Goal: Entertainment & Leisure: Consume media (video, audio)

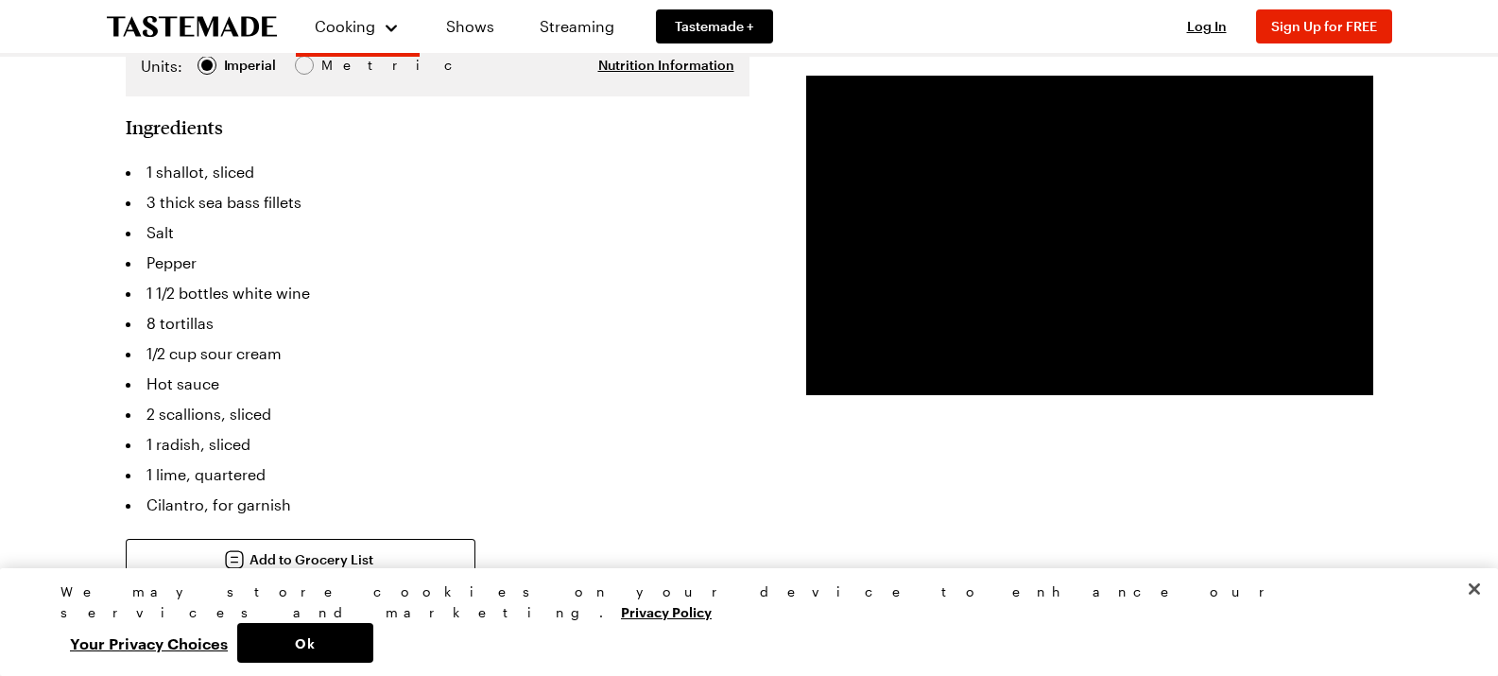
scroll to position [421, 0]
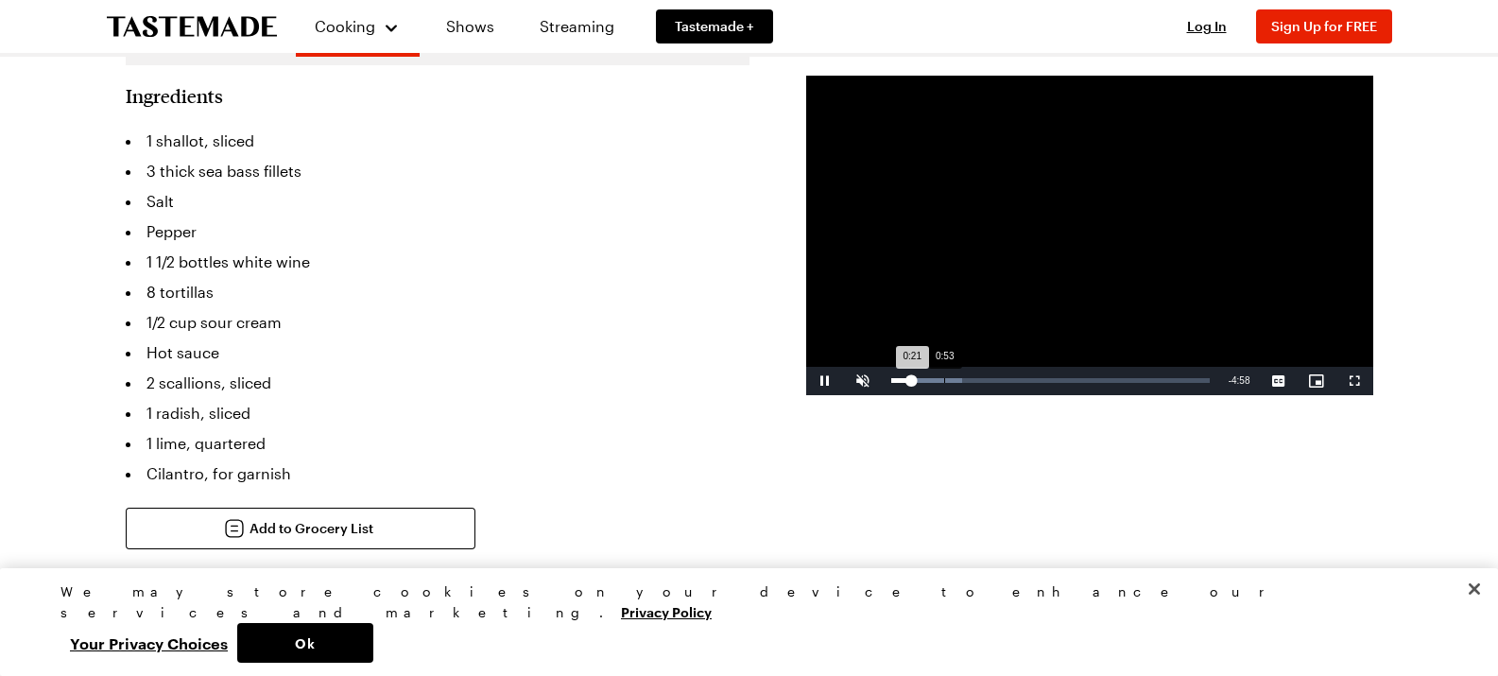
click at [941, 374] on div "Loaded : 22.38% 0:53 0:21" at bounding box center [1050, 381] width 337 height 28
click at [912, 378] on div "0:21" at bounding box center [901, 380] width 21 height 5
click at [972, 384] on div "Loaded : 26.11% 1:21 0:51" at bounding box center [1050, 381] width 337 height 28
click at [1009, 382] on div "Loaded : 33.57% 1:57 1:22" at bounding box center [1050, 380] width 318 height 5
click at [1049, 377] on div "Loaded : 42.90% 2:24 1:59" at bounding box center [1050, 381] width 337 height 28
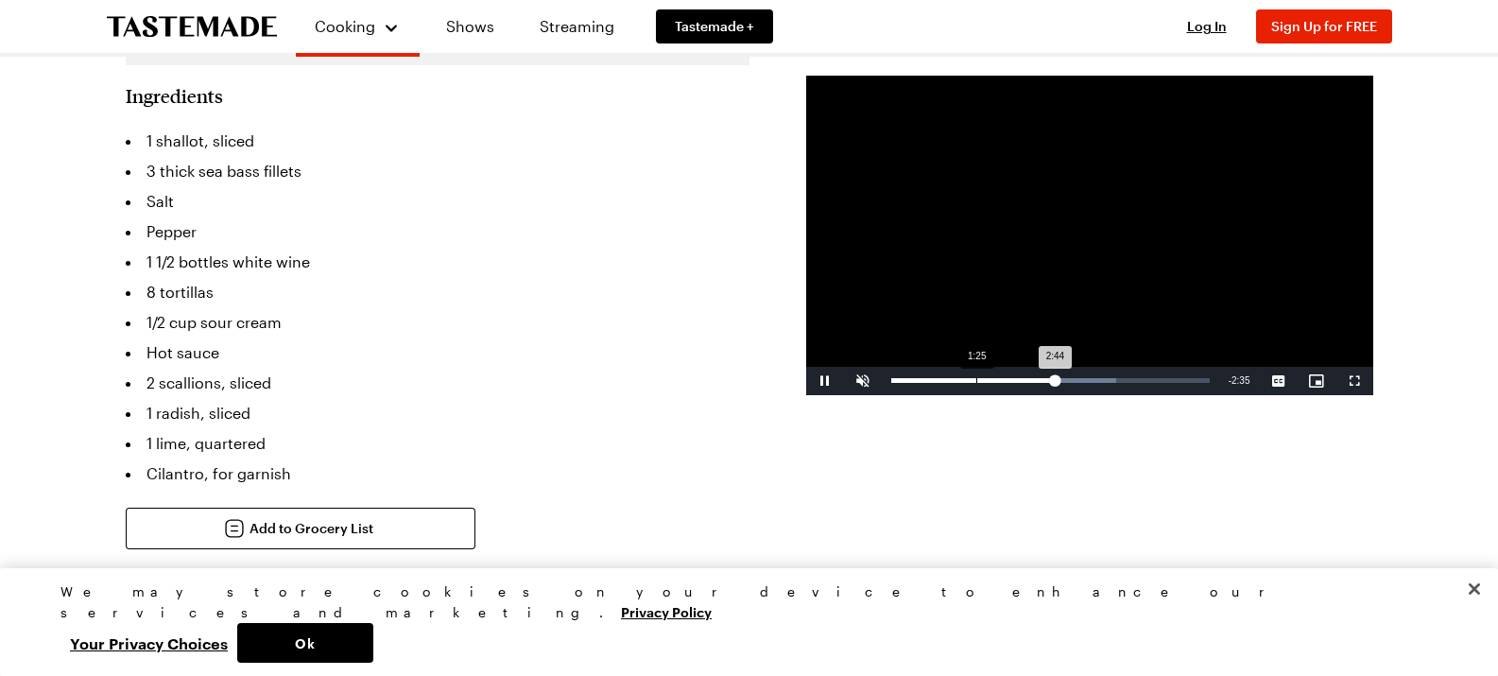
click at [988, 379] on div "Loaded : 70.88% 1:25 2:44" at bounding box center [1050, 380] width 318 height 5
click at [1034, 375] on div "Loaded : 50.36% 2:24 2:24" at bounding box center [1050, 381] width 337 height 28
click at [970, 368] on div "Loaded : 65.28% 1:23 2:26" at bounding box center [1050, 381] width 337 height 28
click at [988, 373] on div "Loaded : 44.76% 1:37 1:21" at bounding box center [1050, 381] width 337 height 28
click at [1026, 379] on div "Loaded : 49.84% 2:16 1:38" at bounding box center [1050, 380] width 318 height 5
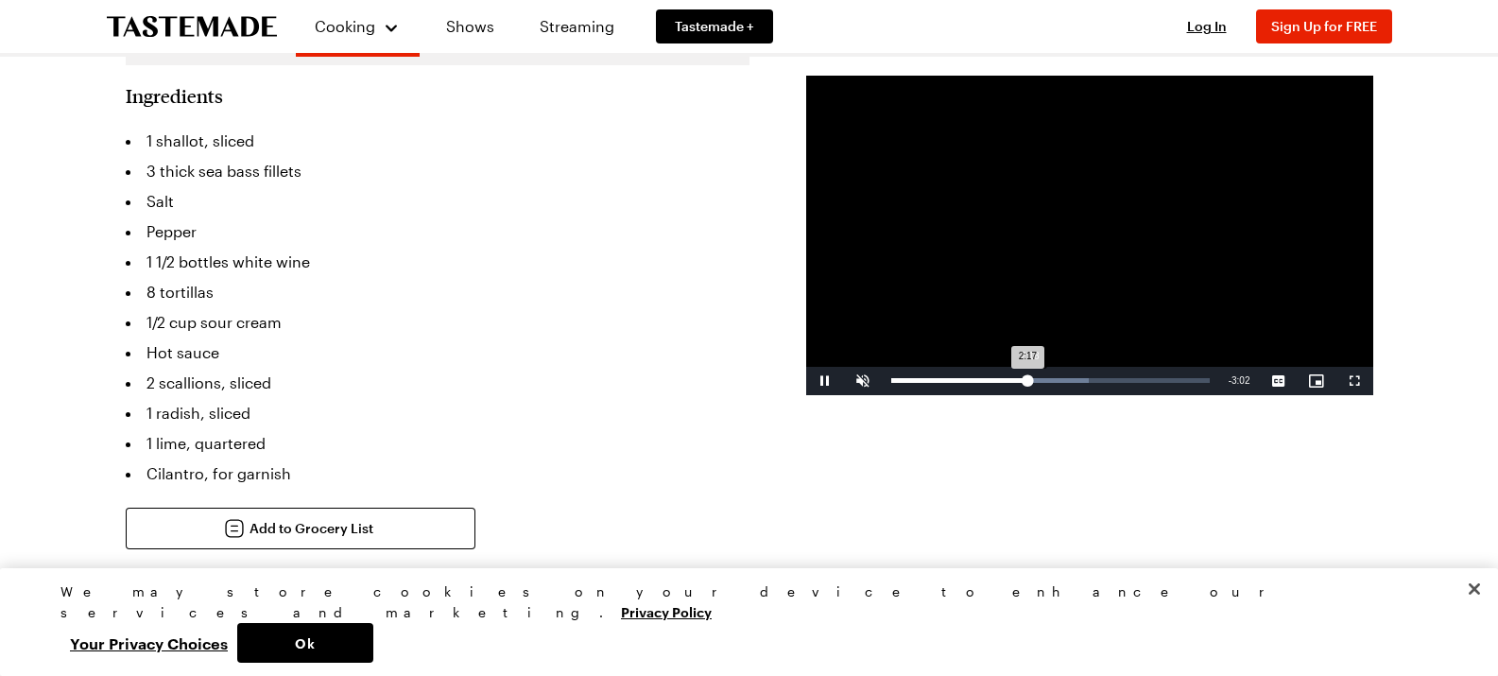
click at [1042, 379] on div "Loaded : 62.27% 2:18 2:17" at bounding box center [1050, 380] width 318 height 5
click at [1085, 370] on div "Loaded : 68.52% 3:16 2:35" at bounding box center [1050, 381] width 337 height 28
click at [1096, 370] on div "Loaded : 74.73% 3:26 3:26" at bounding box center [1050, 381] width 337 height 28
click at [1125, 372] on div "Loaded : 80.20% 3:54 3:55" at bounding box center [1050, 381] width 337 height 28
click at [1146, 377] on div "Loaded : 95.12% 4:11 4:03" at bounding box center [1050, 381] width 337 height 28
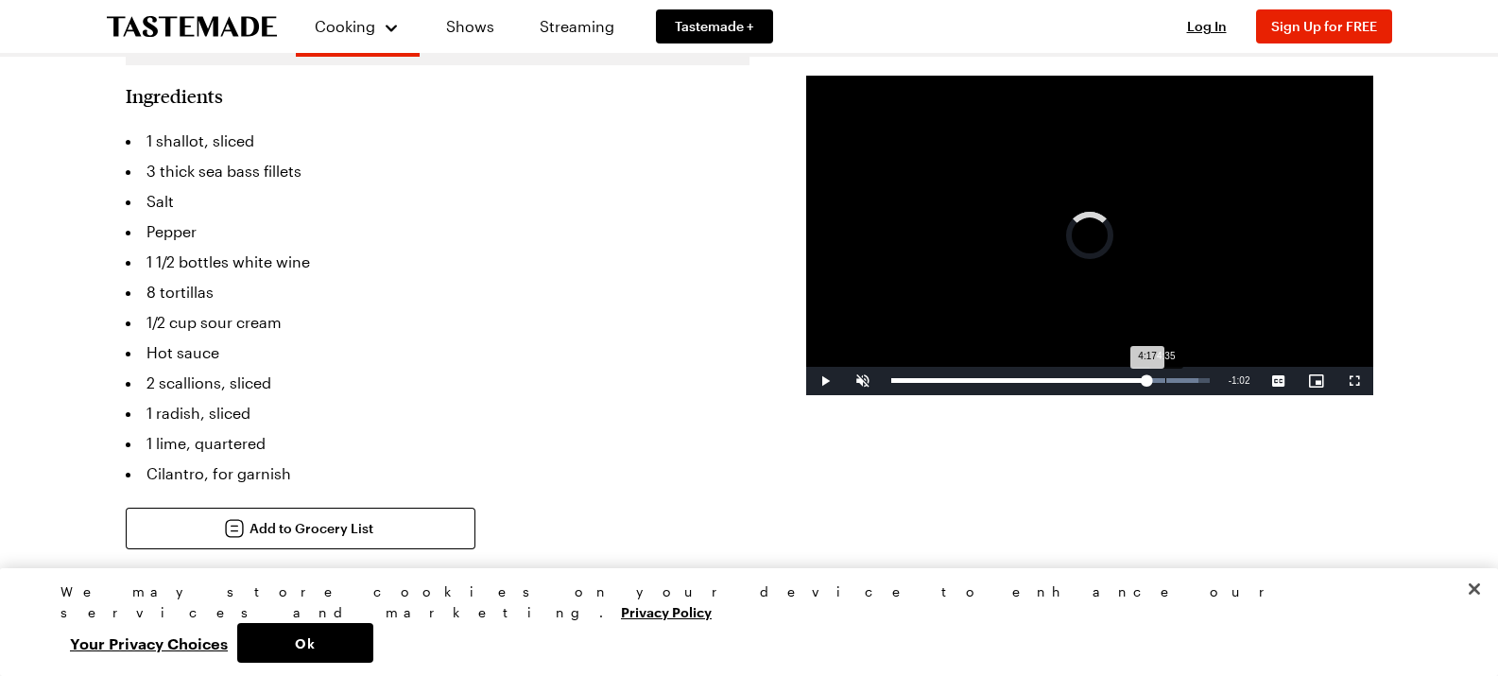
click at [1165, 378] on div "4:35" at bounding box center [1165, 380] width 1 height 5
